Goal: Information Seeking & Learning: Learn about a topic

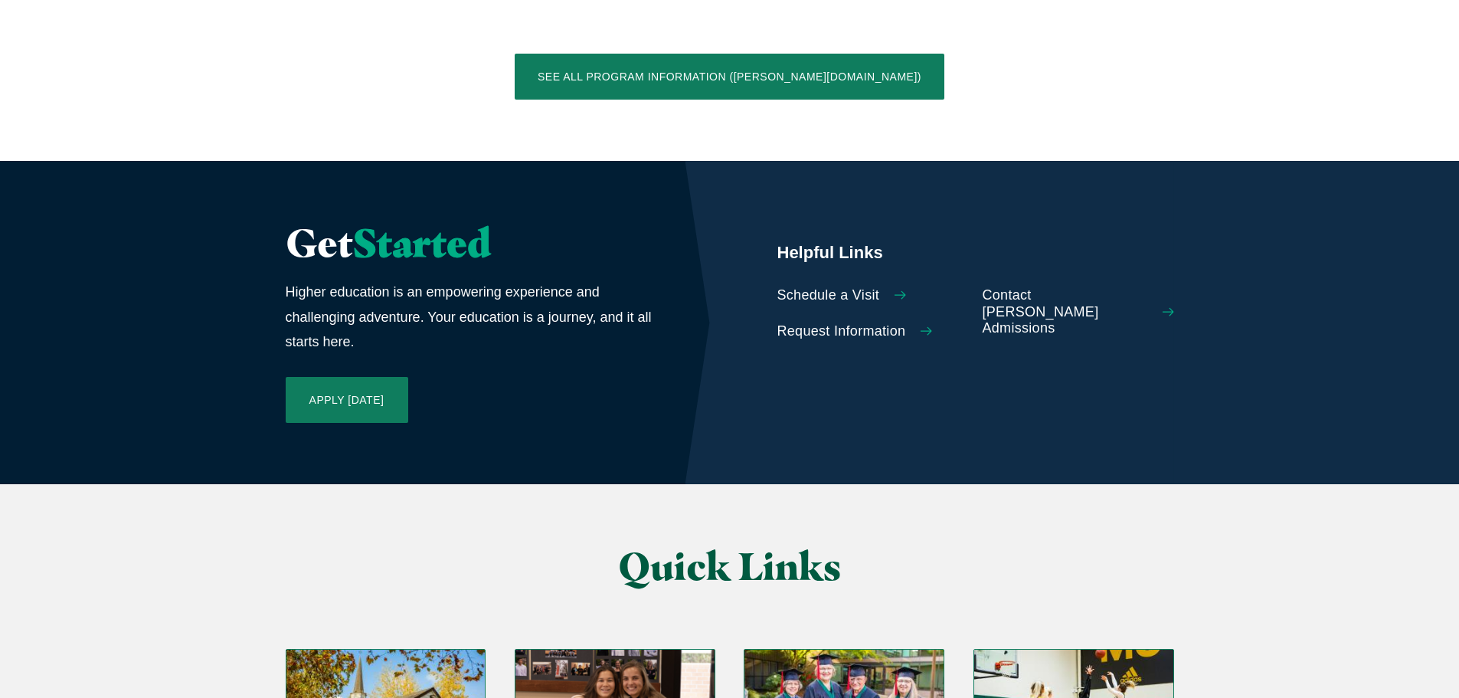
scroll to position [3355, 0]
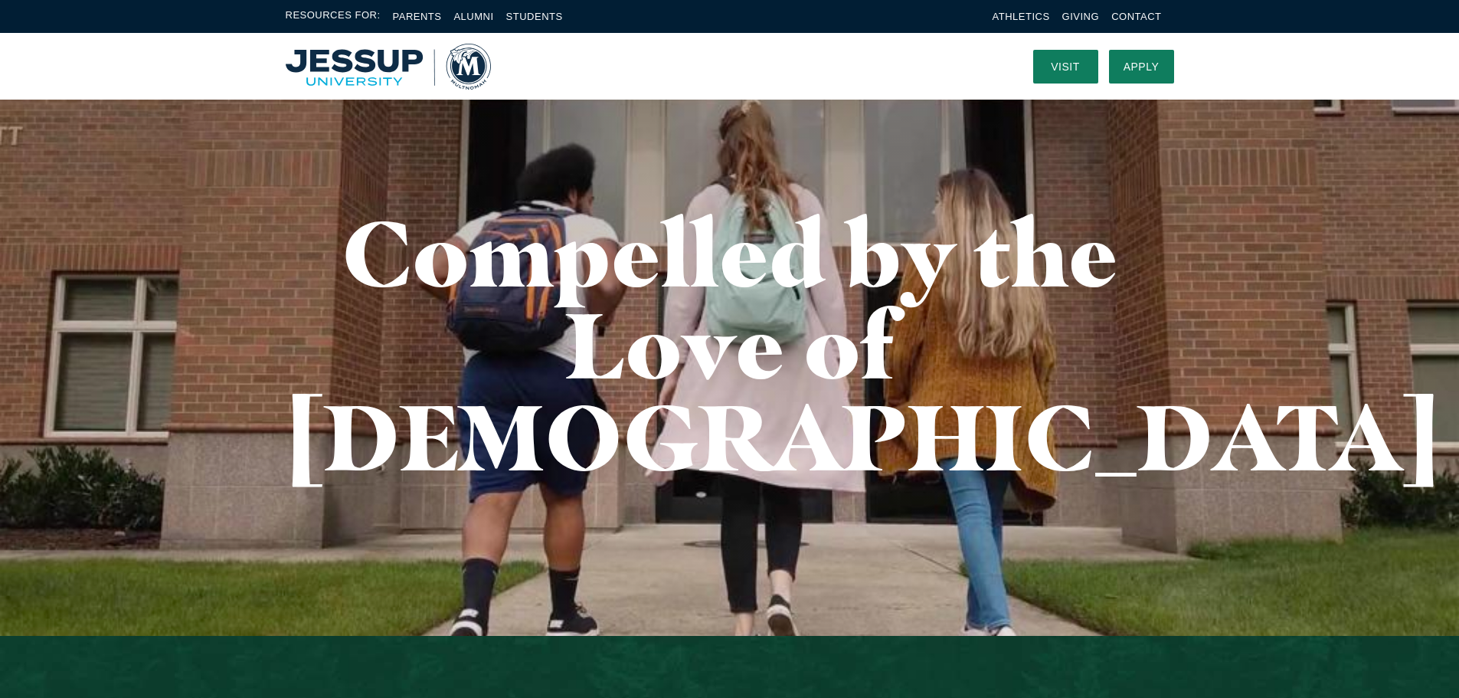
scroll to position [0, 0]
